Goal: Information Seeking & Learning: Learn about a topic

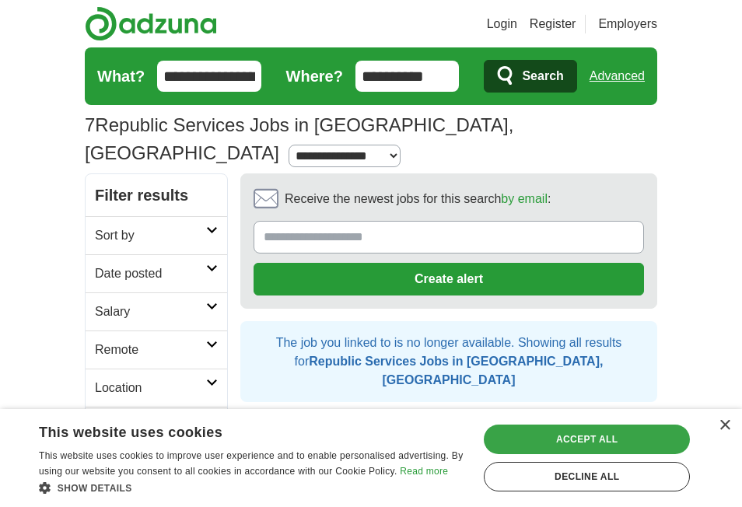
click at [624, 435] on div "Accept all" at bounding box center [587, 439] width 206 height 30
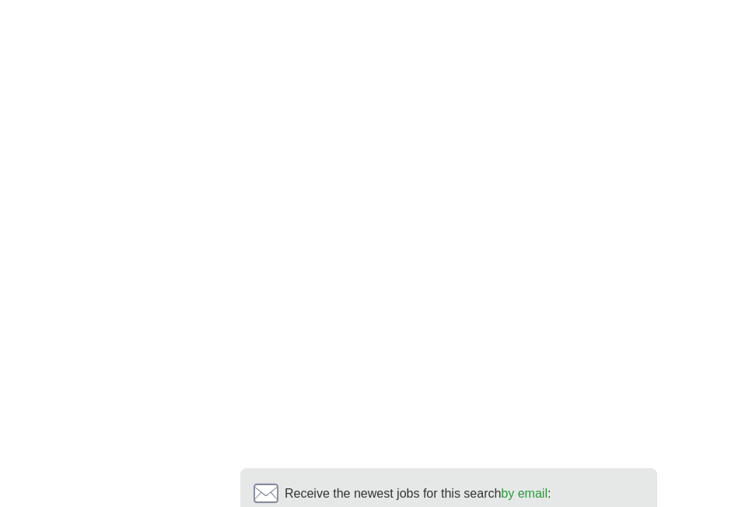
scroll to position [2675, 0]
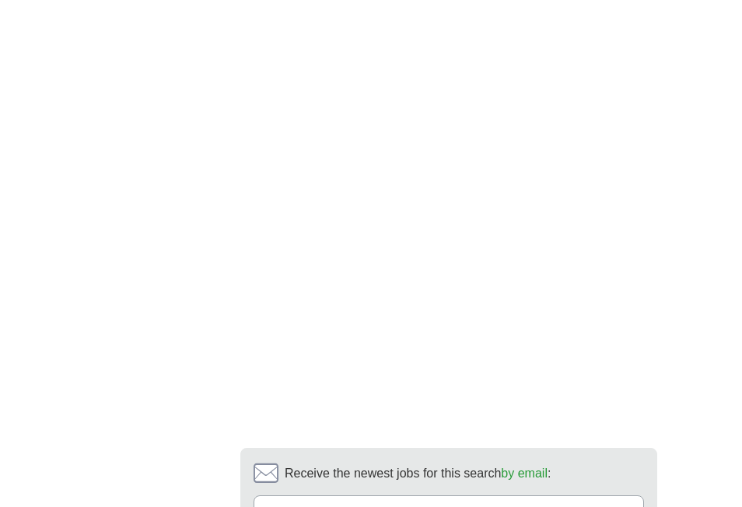
scroll to position [2695, 0]
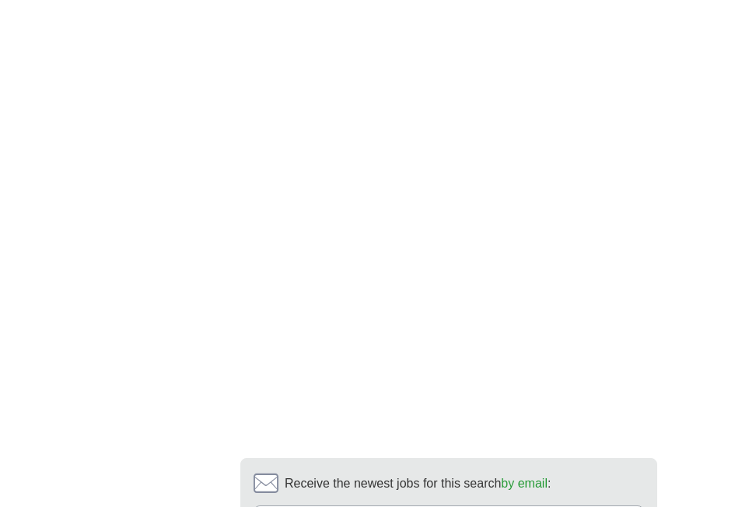
type input "**********"
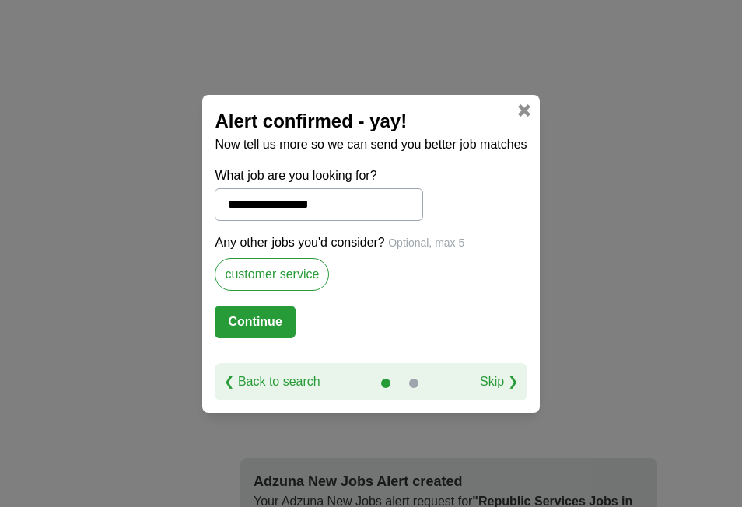
click at [320, 274] on label "customer service" at bounding box center [272, 274] width 114 height 33
click at [355, 274] on div "Any other jobs you'd consider? Optional, max 5 customer service" at bounding box center [371, 269] width 312 height 72
click at [308, 275] on label "customer service" at bounding box center [272, 274] width 114 height 33
drag, startPoint x: 324, startPoint y: 273, endPoint x: 310, endPoint y: 280, distance: 15.6
click at [310, 280] on label "customer service" at bounding box center [272, 274] width 114 height 33
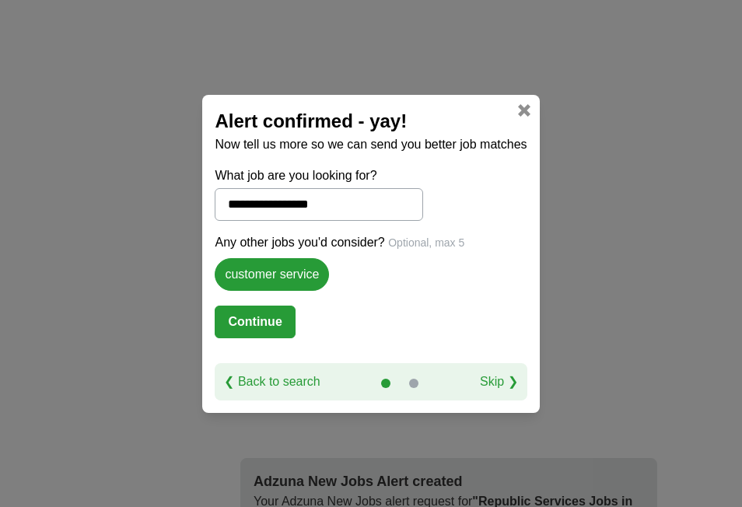
click at [427, 243] on span "Optional, max 5" at bounding box center [426, 242] width 76 height 12
click at [485, 249] on p "Any other jobs you'd consider? Optional, max 5" at bounding box center [371, 242] width 312 height 19
click at [276, 379] on link "❮ Back to search" at bounding box center [272, 381] width 96 height 19
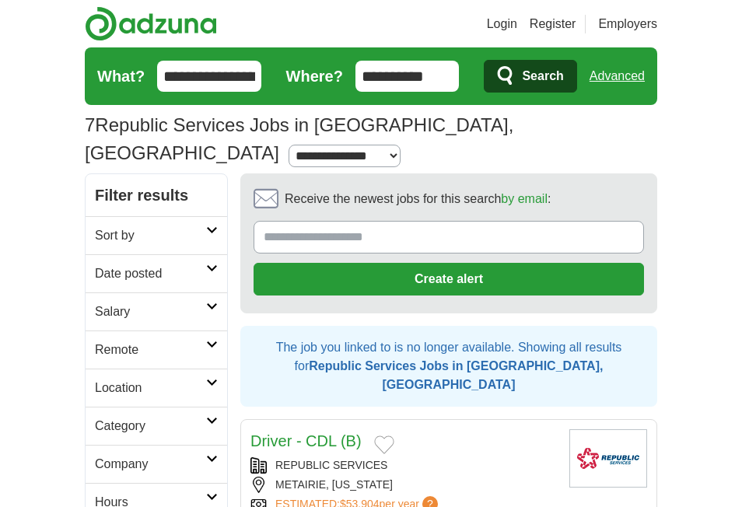
click at [448, 221] on input "Receive the newest jobs for this search by email :" at bounding box center [448, 237] width 390 height 33
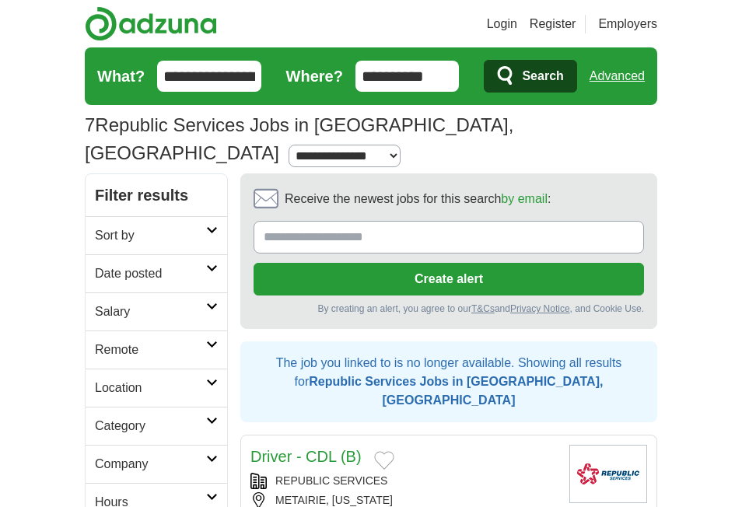
type input "**********"
click at [488, 263] on button "Create alert" at bounding box center [448, 279] width 390 height 33
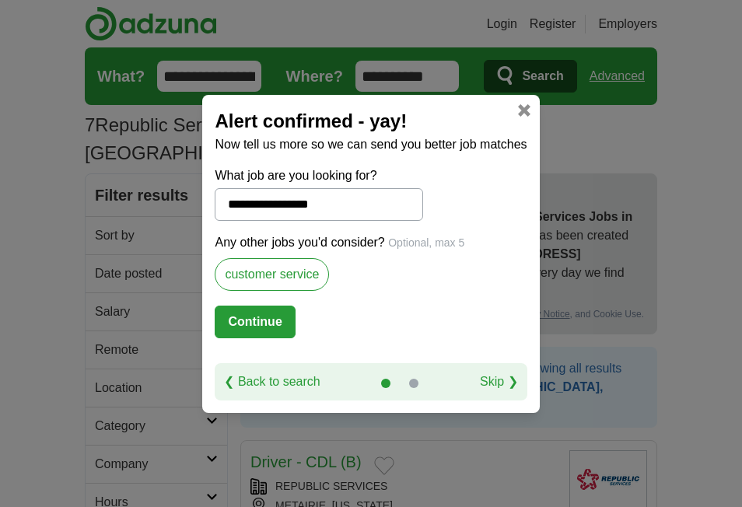
click at [267, 327] on button "Continue" at bounding box center [255, 322] width 80 height 33
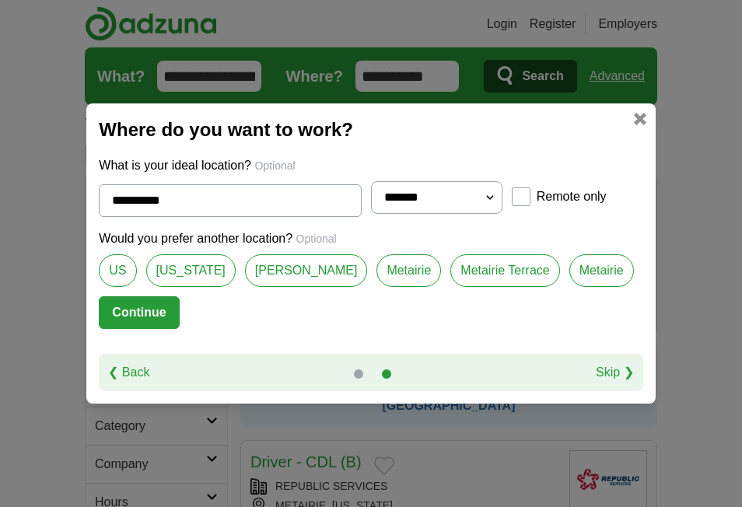
click at [383, 264] on link "Metairie" at bounding box center [408, 270] width 65 height 33
type input "********"
click at [158, 309] on button "Continue" at bounding box center [139, 312] width 80 height 33
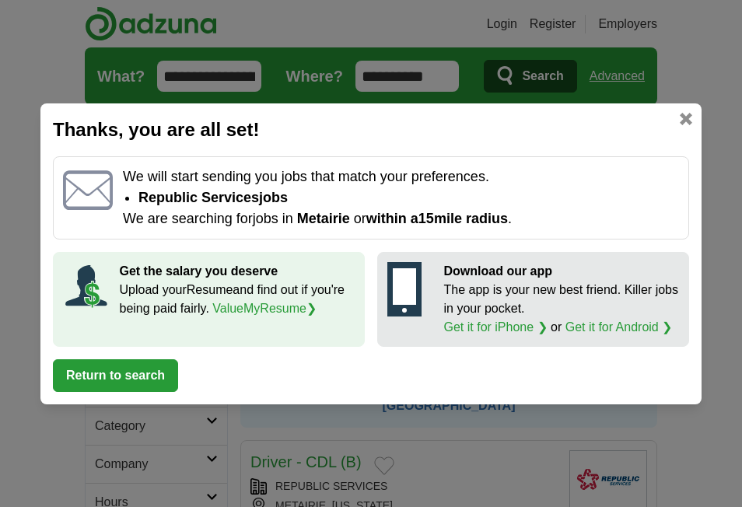
click at [691, 117] on link at bounding box center [685, 119] width 12 height 12
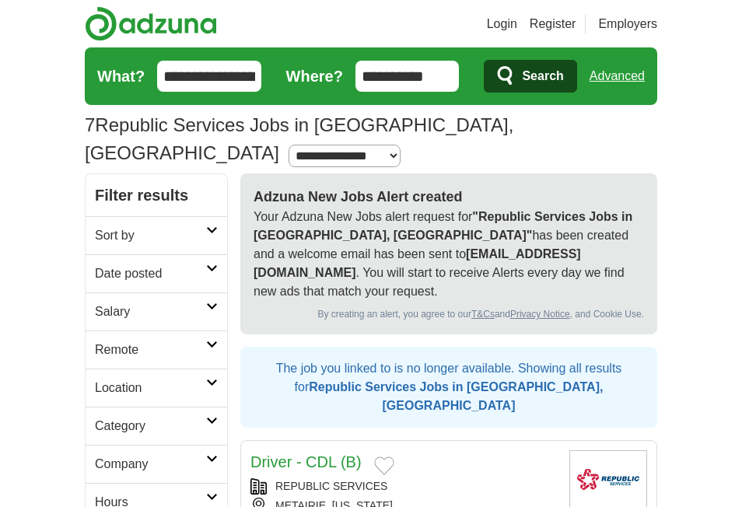
click at [331, 453] on link "Driver - CDL (B)" at bounding box center [305, 461] width 111 height 17
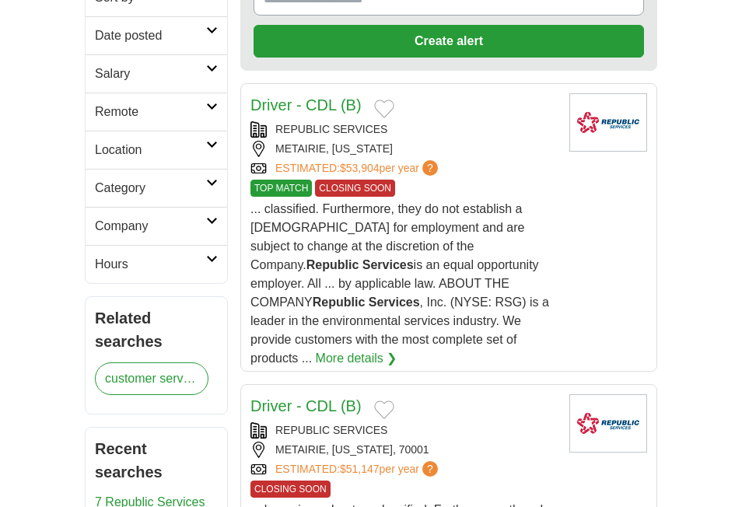
scroll to position [249, 0]
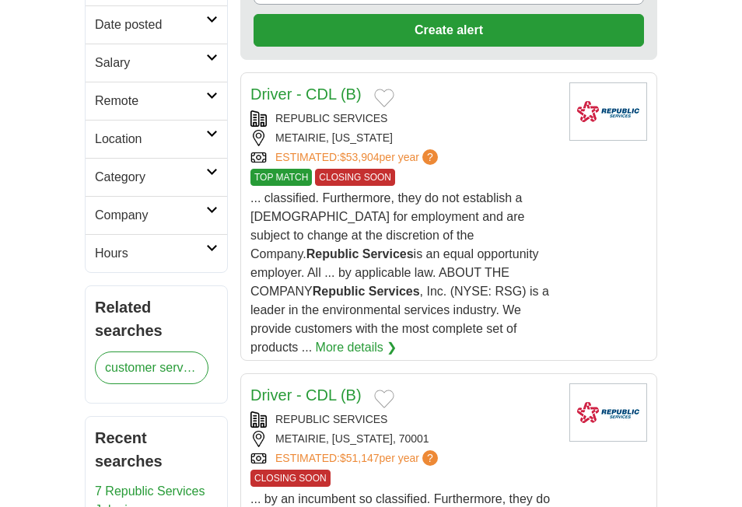
click at [381, 338] on link "More details ❯" at bounding box center [357, 347] width 82 height 19
